Goal: Task Accomplishment & Management: Manage account settings

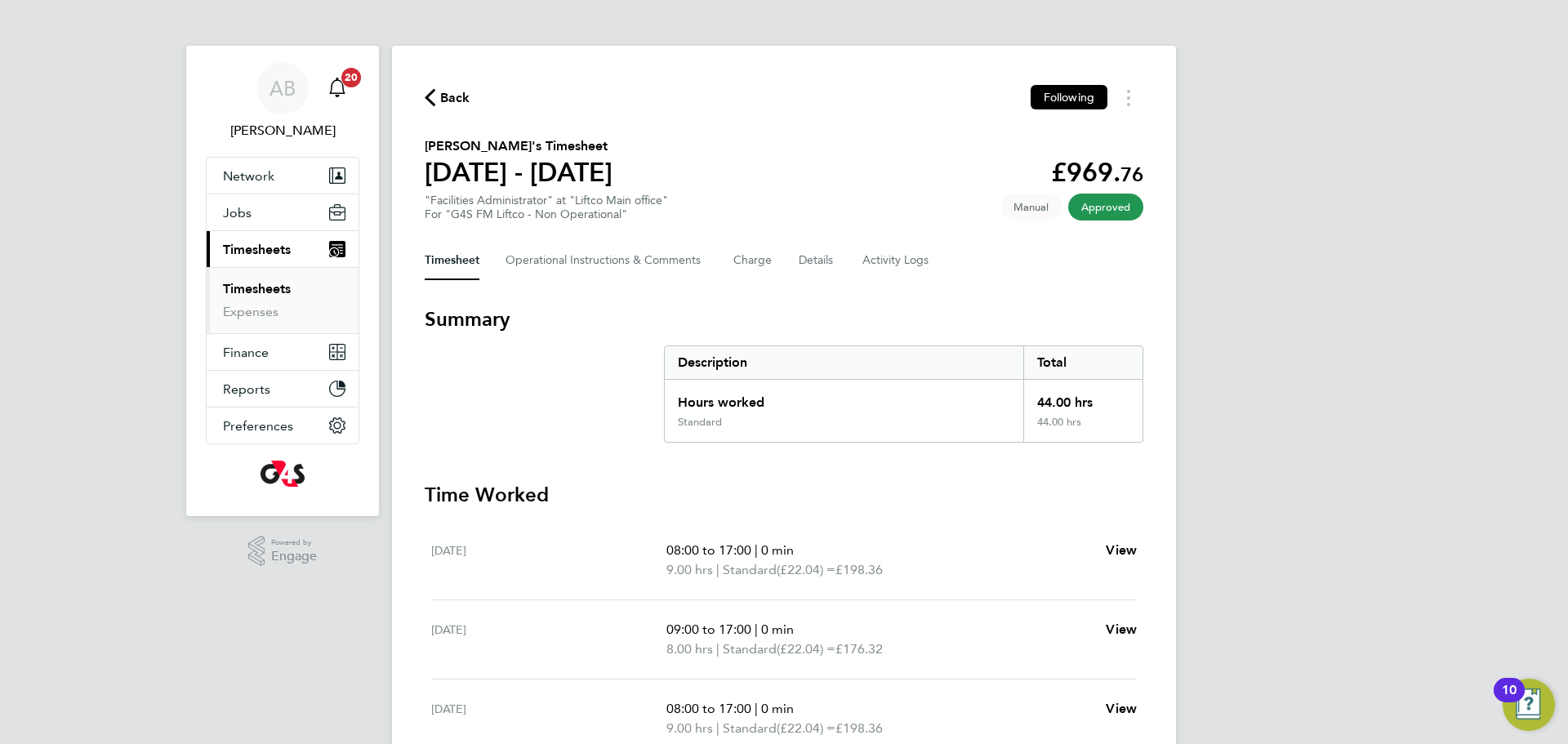
click at [346, 81] on span "20" at bounding box center [351, 78] width 20 height 20
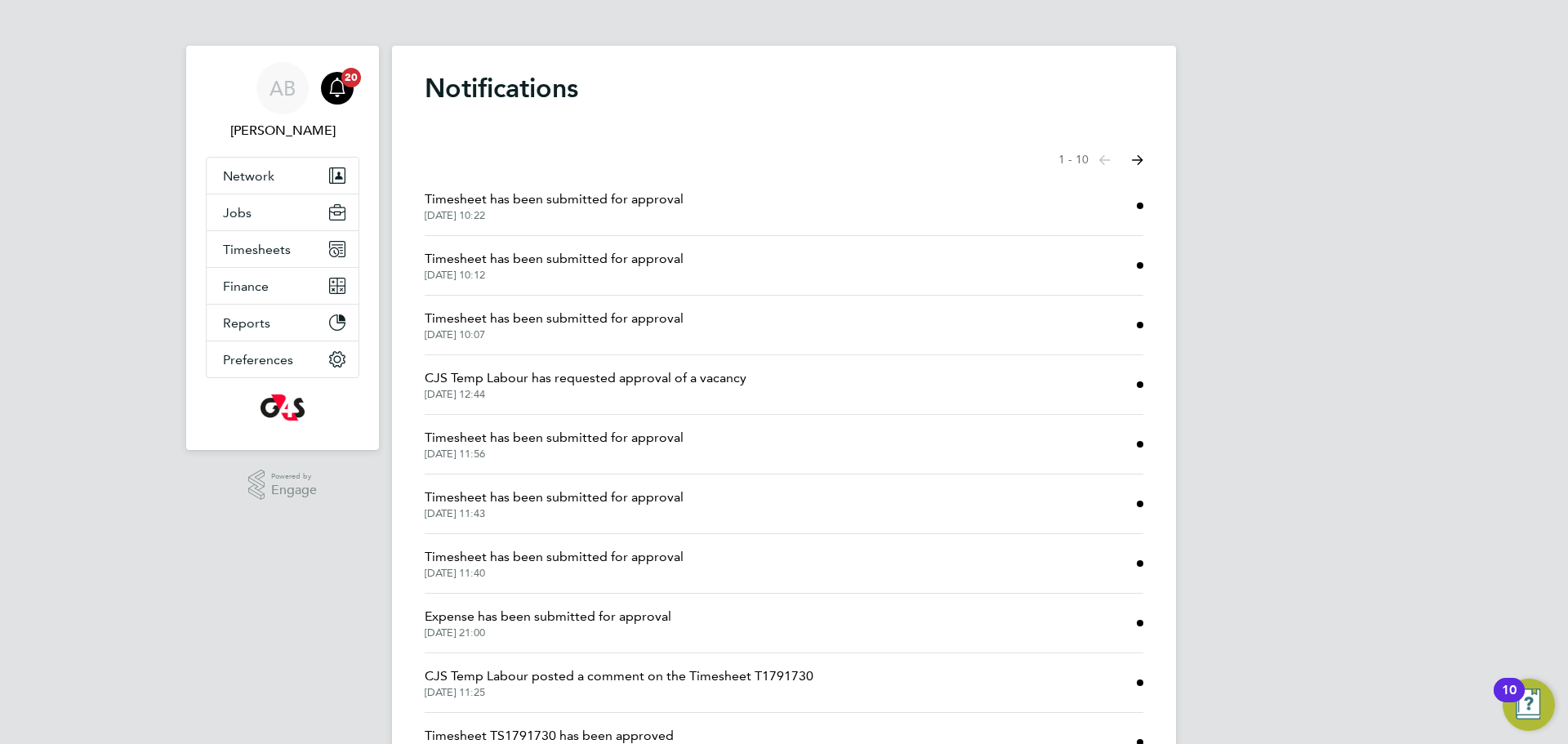
click at [577, 609] on span "Expense has been submitted for approval" at bounding box center [548, 617] width 247 height 20
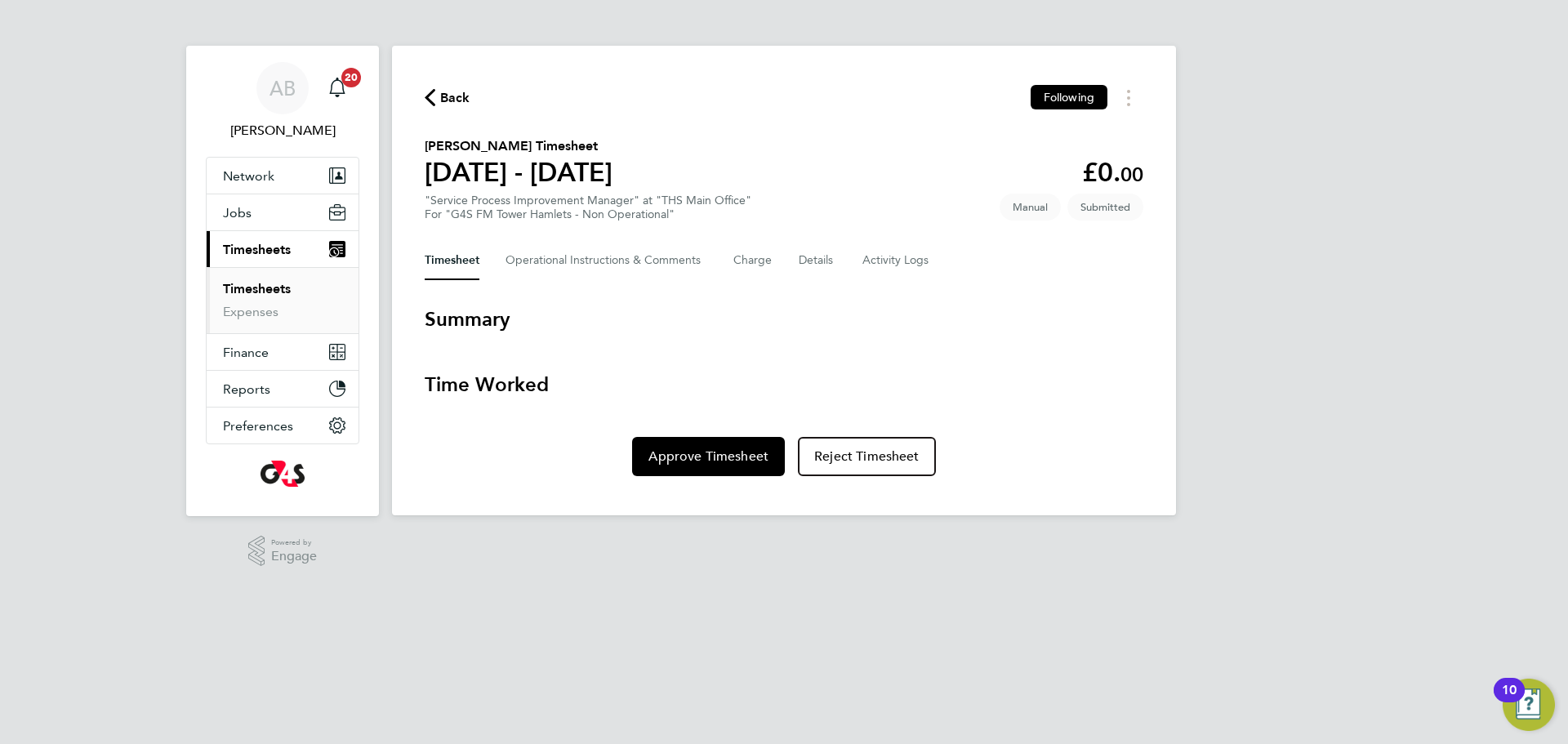
click at [448, 95] on span "Back" at bounding box center [455, 98] width 31 height 20
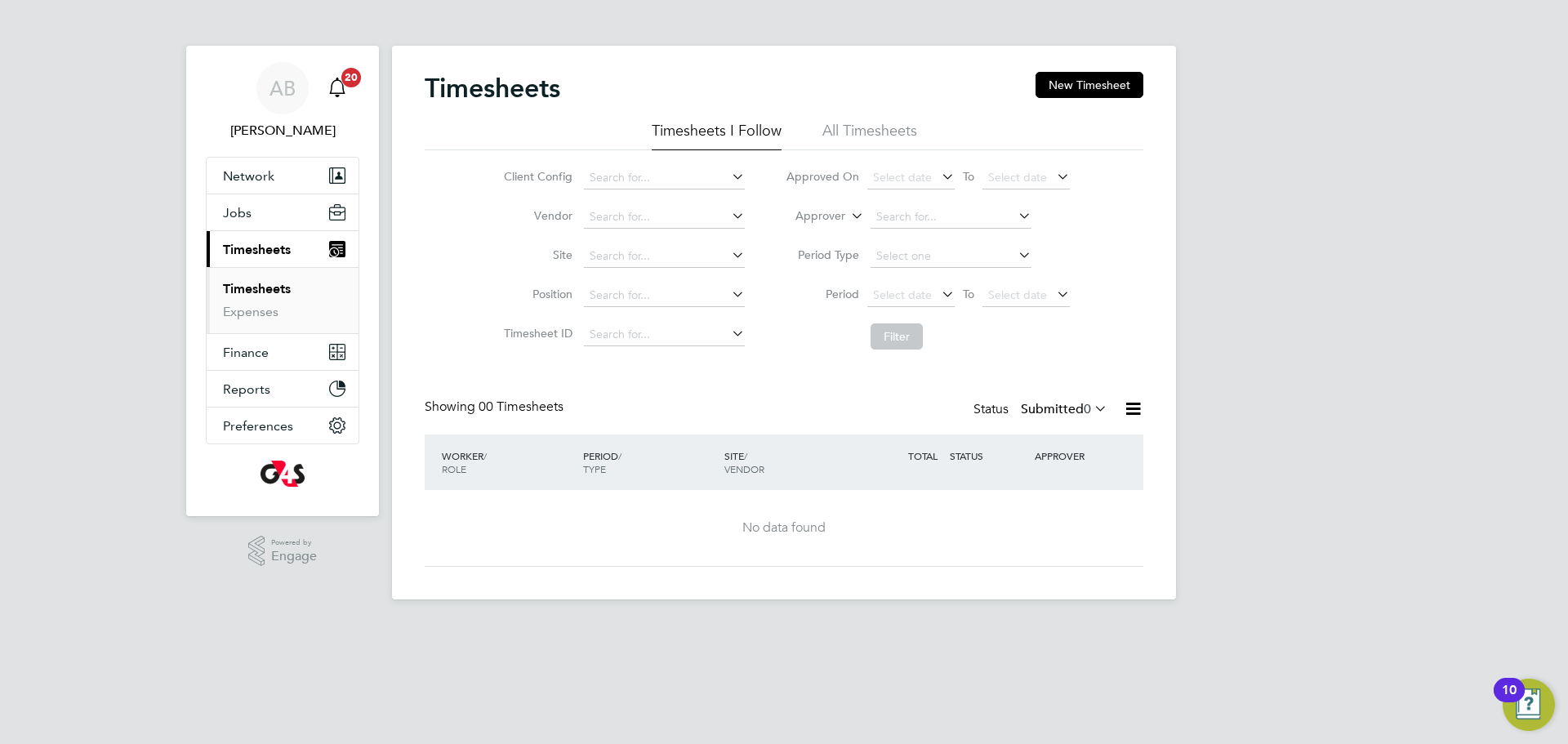
click at [344, 83] on span "20" at bounding box center [351, 78] width 20 height 20
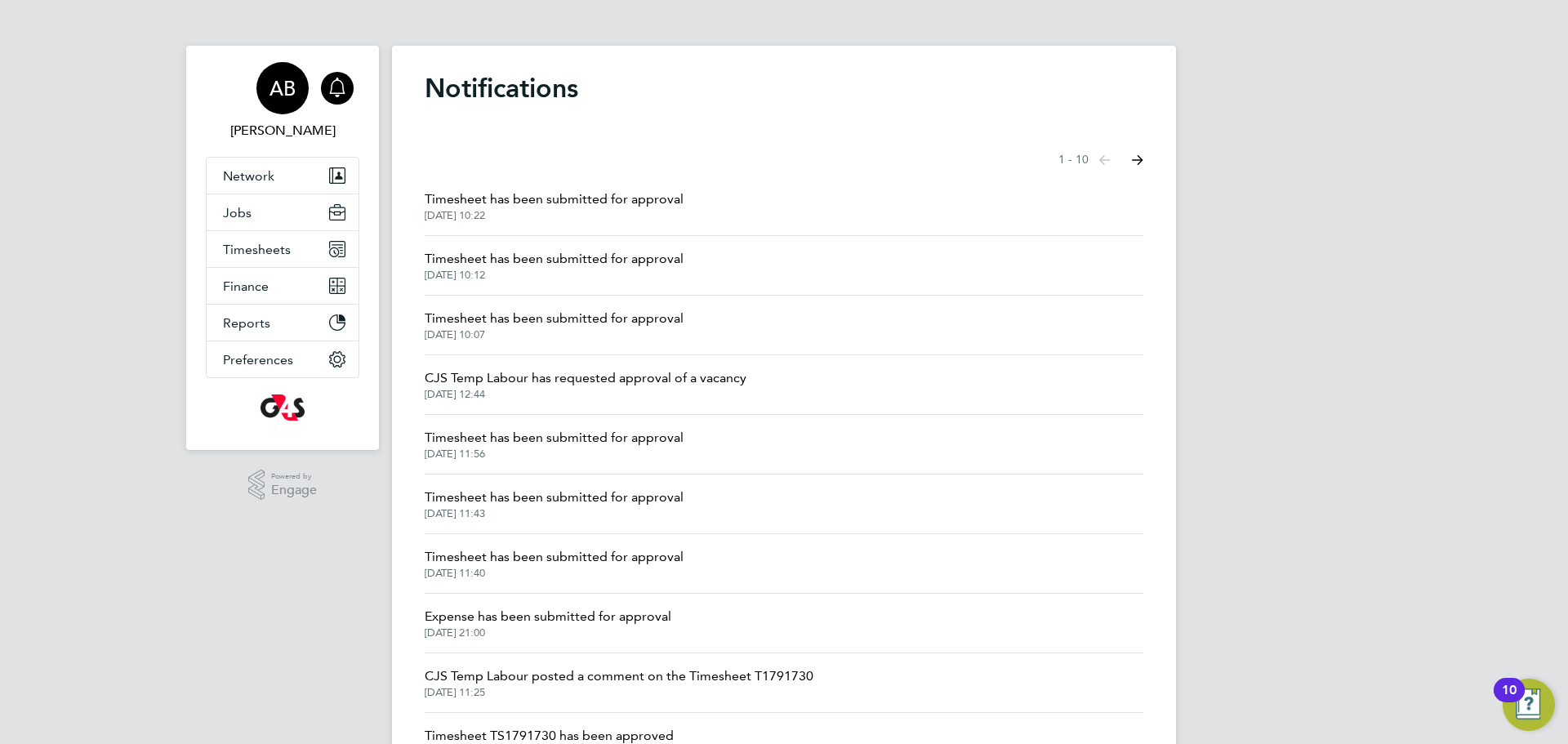
click at [287, 93] on span "AB" at bounding box center [282, 89] width 27 height 22
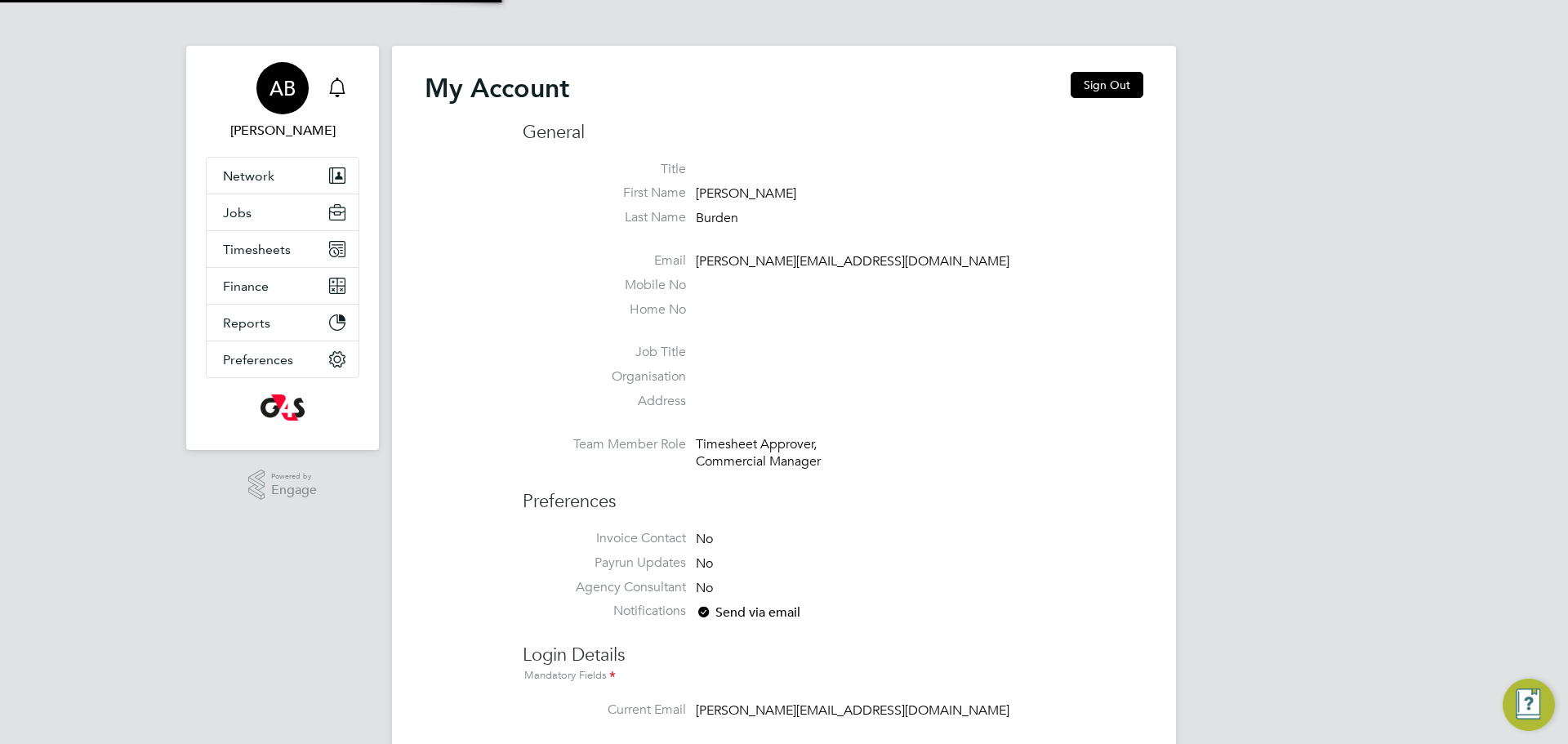
type input "[PERSON_NAME][EMAIL_ADDRESS][DOMAIN_NAME]"
click at [287, 93] on span "AB" at bounding box center [282, 89] width 27 height 22
click at [255, 217] on button "Jobs" at bounding box center [283, 212] width 152 height 36
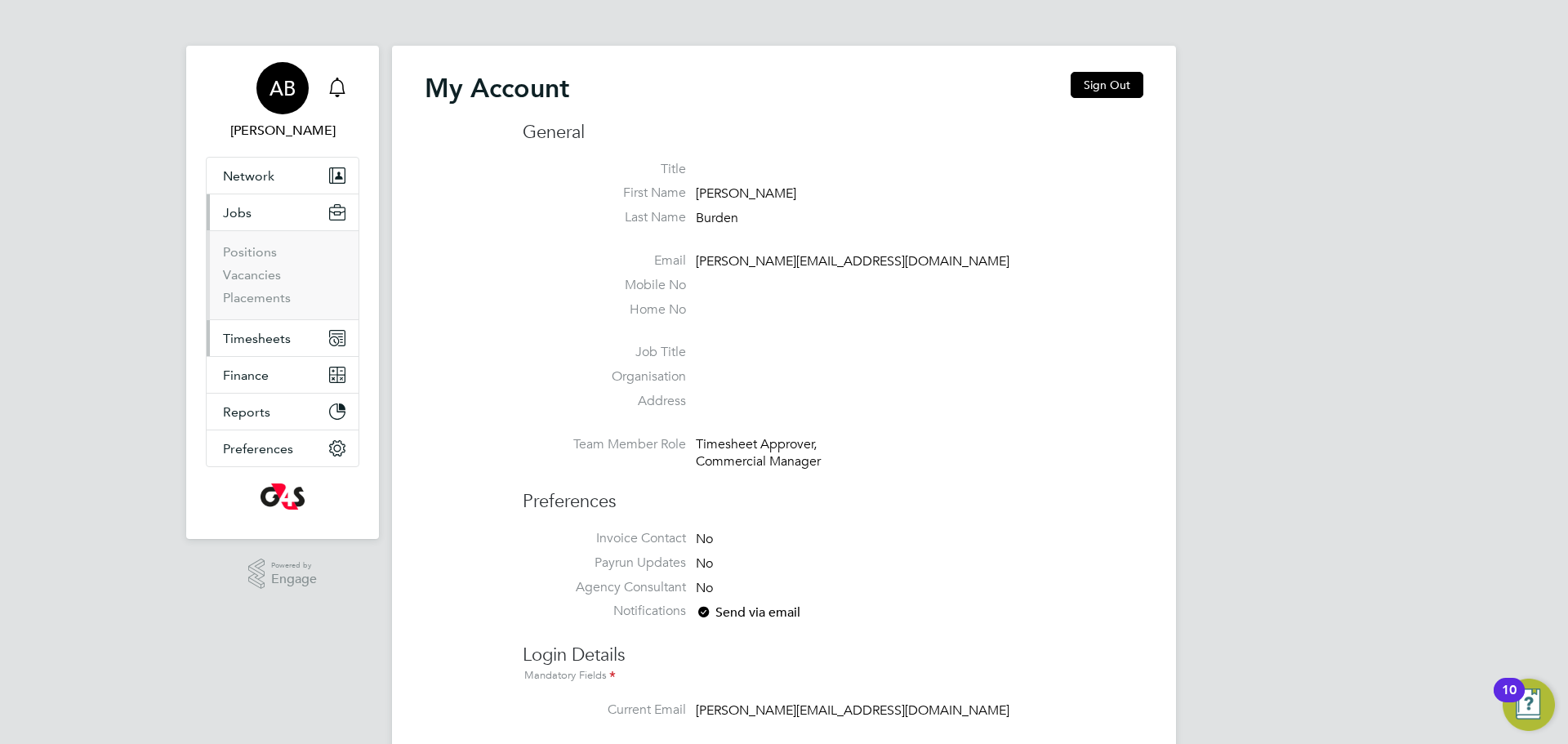
click at [253, 338] on span "Timesheets" at bounding box center [256, 338] width 68 height 16
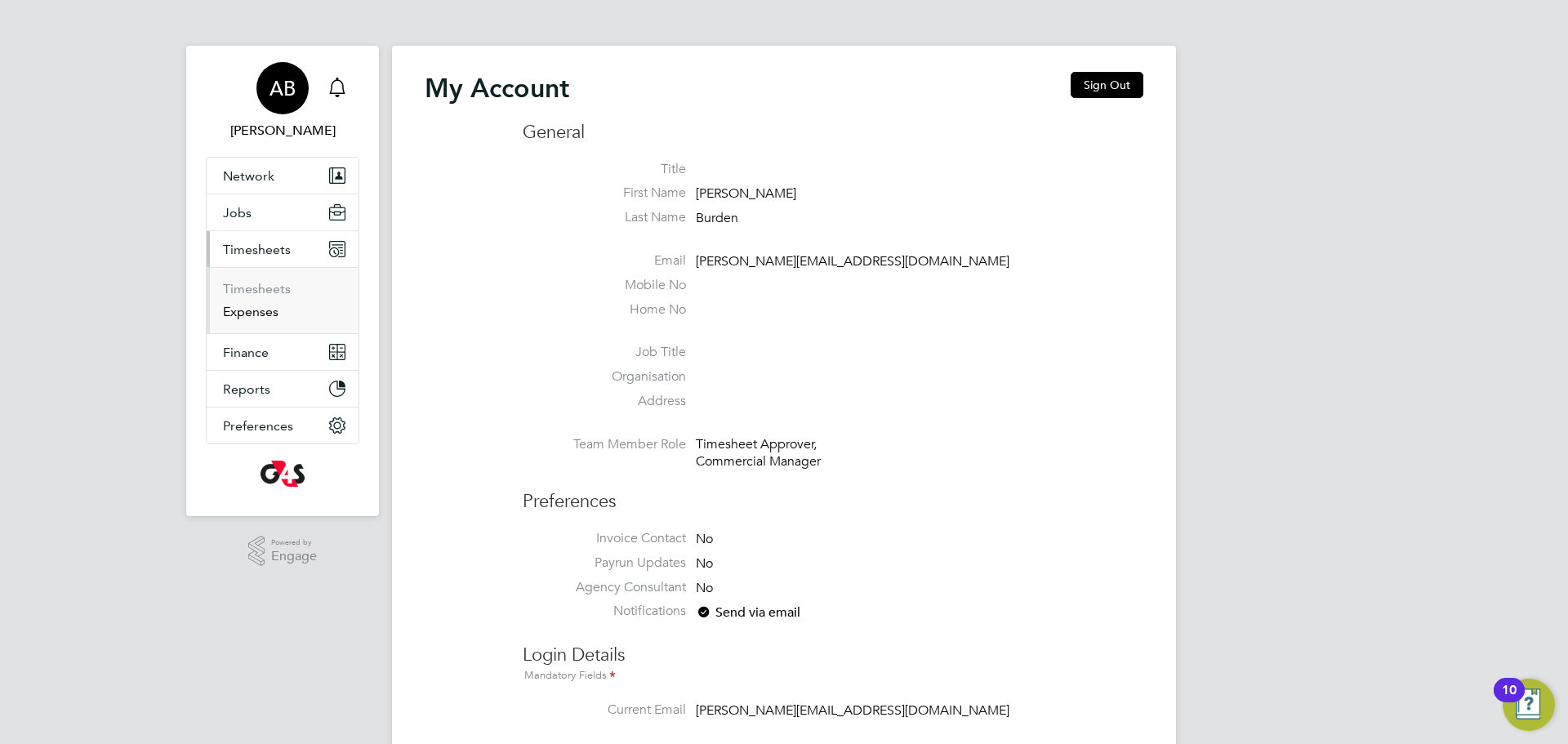
click at [246, 313] on link "Expenses" at bounding box center [250, 312] width 55 height 16
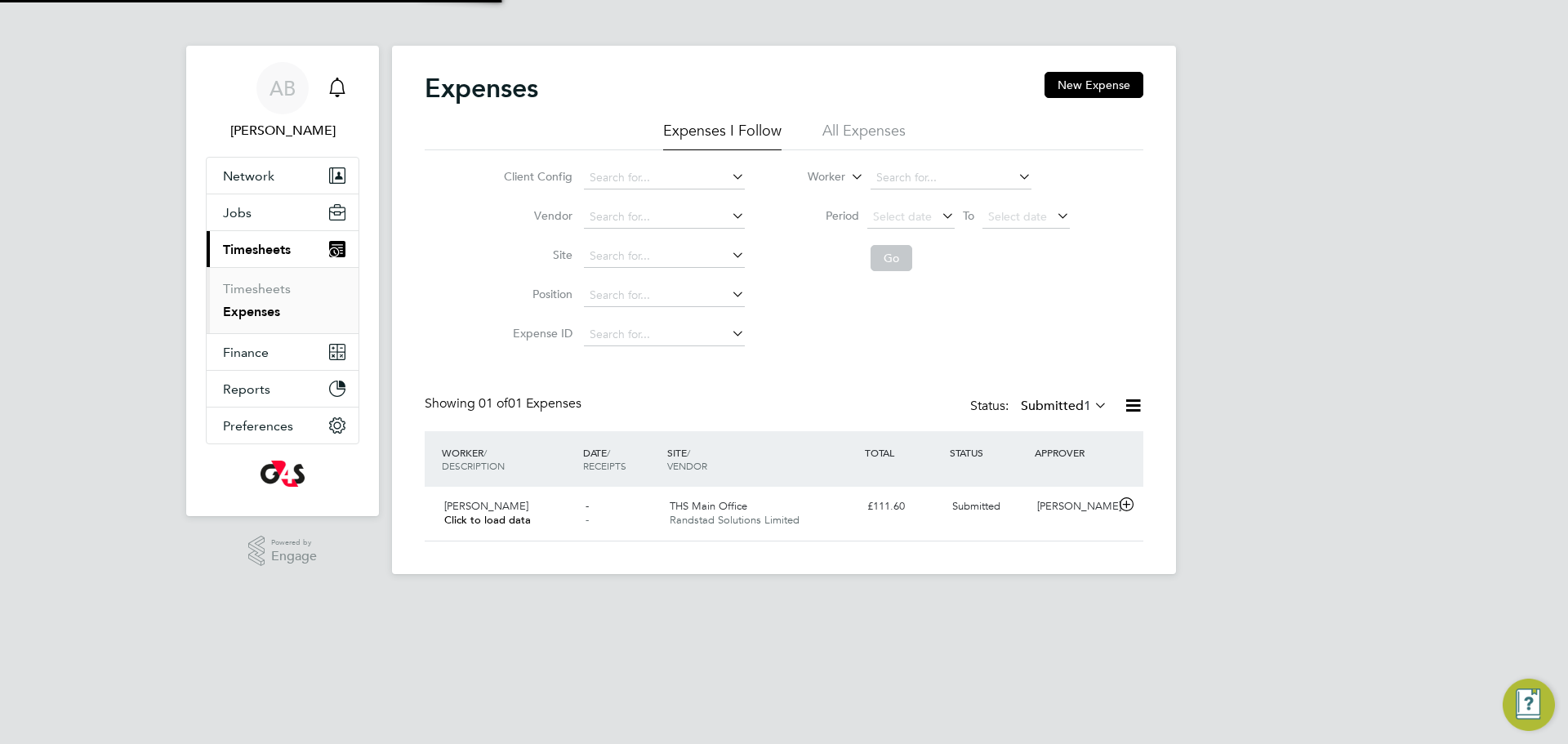
scroll to position [41, 198]
click at [254, 316] on link "Expenses" at bounding box center [251, 312] width 57 height 16
click at [707, 522] on span "Randstad Solutions Limited" at bounding box center [735, 520] width 130 height 14
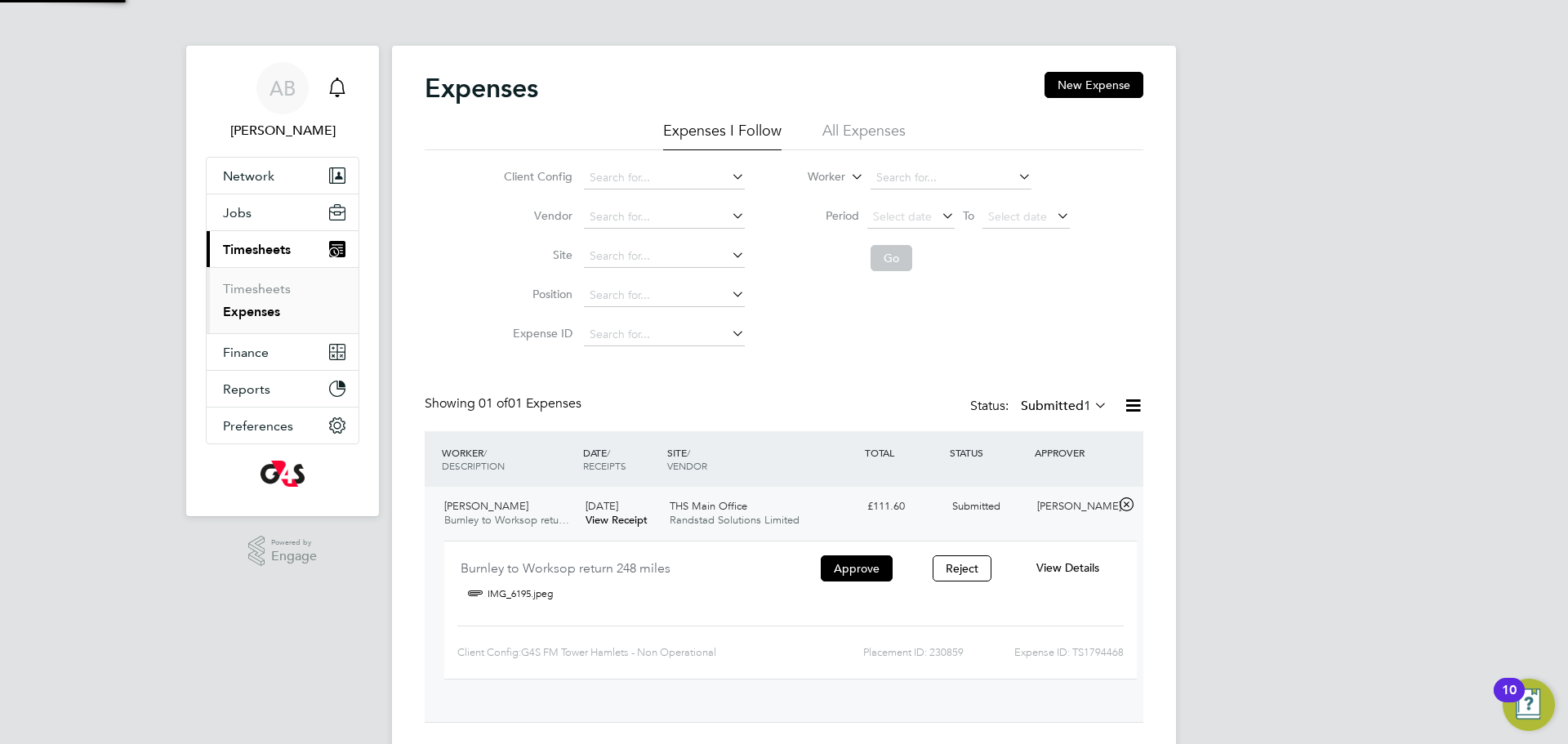
scroll to position [27, 294]
click at [855, 572] on button "Approve" at bounding box center [856, 568] width 72 height 27
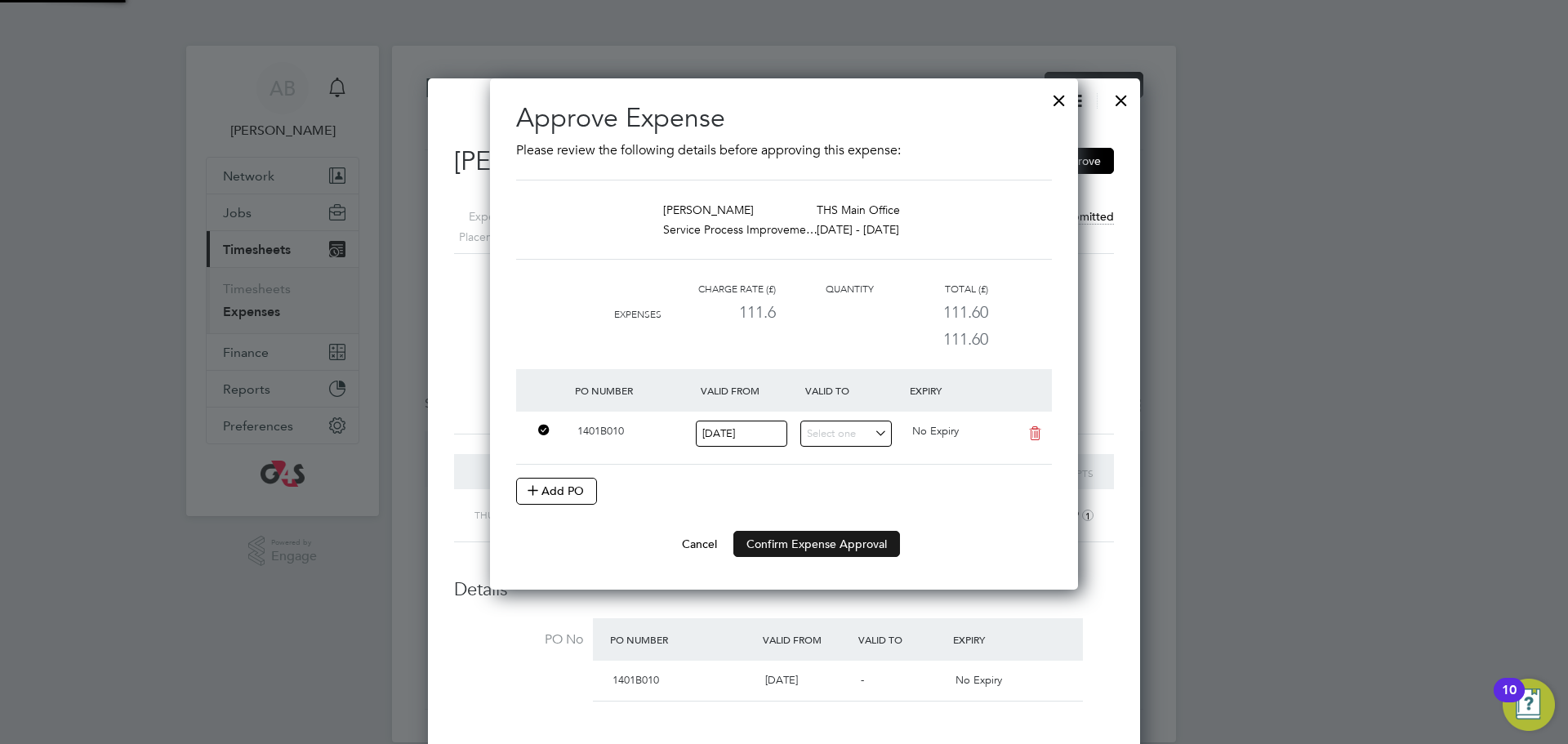
click at [818, 530] on li "PO Number Valid From Valid To Expiry 1401B010 [DATE] No Expiry Add PO" at bounding box center [783, 450] width 535 height 162
click at [813, 549] on button "Confirm Expense Approval" at bounding box center [817, 544] width 167 height 27
